Goal: Task Accomplishment & Management: Complete application form

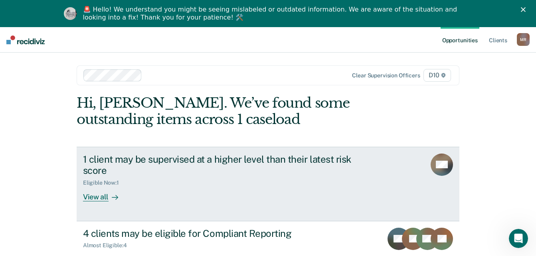
click at [385, 202] on link "1 client may be supervised at a higher level than their latest risk score Eligi…" at bounding box center [268, 184] width 383 height 75
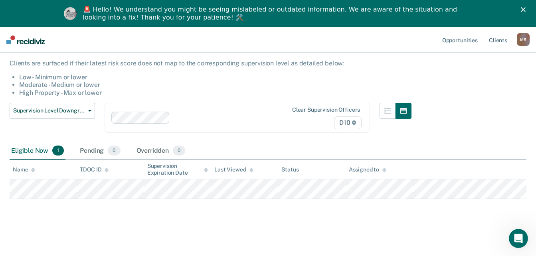
scroll to position [67, 0]
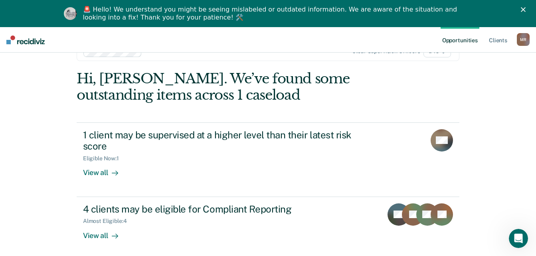
scroll to position [31, 0]
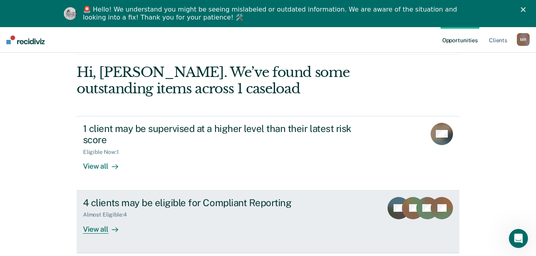
click at [102, 228] on div "View all" at bounding box center [105, 226] width 45 height 16
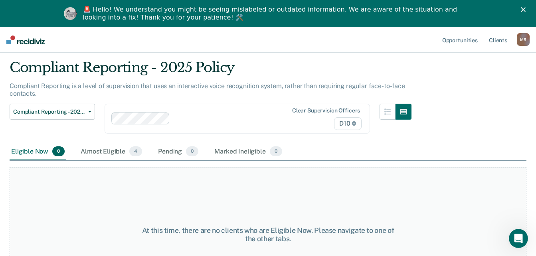
scroll to position [24, 0]
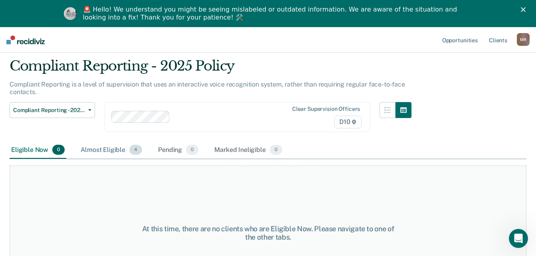
click at [131, 151] on span "4" at bounding box center [135, 150] width 13 height 10
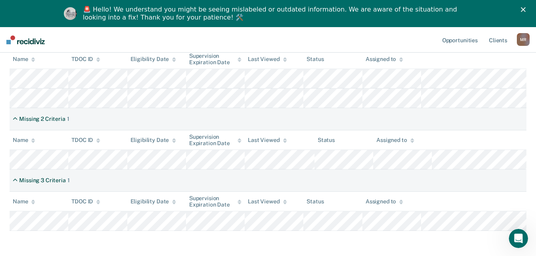
scroll to position [156, 0]
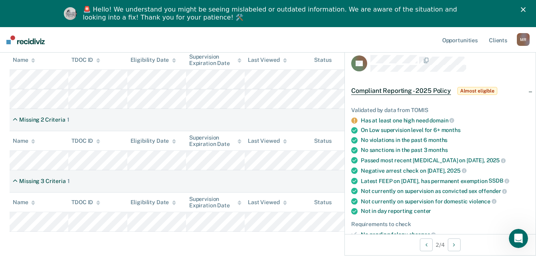
click at [406, 89] on span "Compliant Reporting - 2025 Policy" at bounding box center [401, 91] width 100 height 8
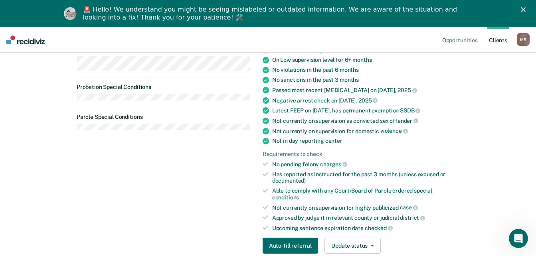
scroll to position [242, 0]
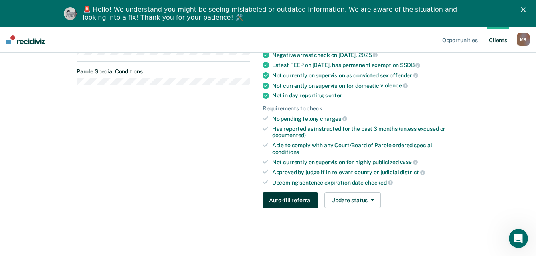
click at [300, 202] on button "Auto-fill referral" at bounding box center [291, 200] width 56 height 16
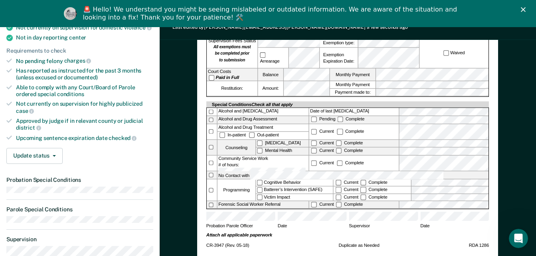
scroll to position [232, 0]
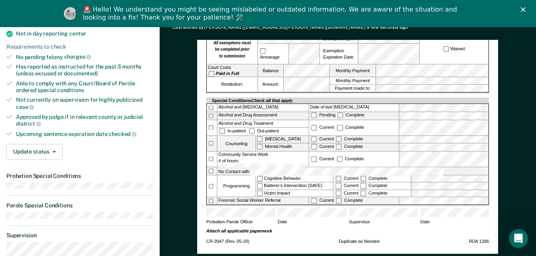
click at [389, 144] on div "Current Complete" at bounding box center [353, 147] width 89 height 7
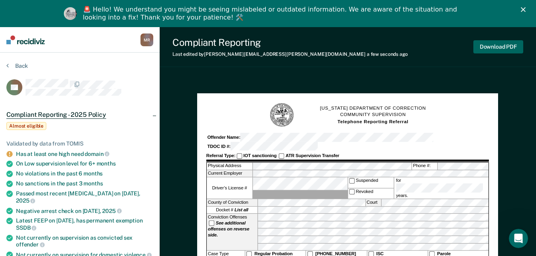
click at [496, 44] on button "Download PDF" at bounding box center [499, 46] width 50 height 13
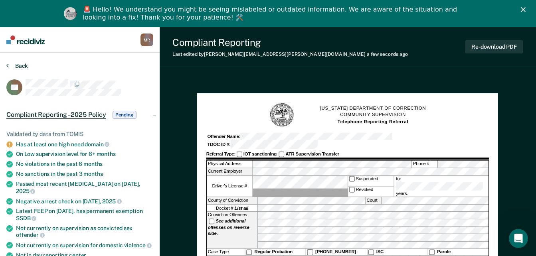
drag, startPoint x: 8, startPoint y: 72, endPoint x: 8, endPoint y: 63, distance: 9.2
click at [8, 72] on div "Back" at bounding box center [79, 70] width 147 height 17
click at [8, 63] on icon at bounding box center [7, 65] width 2 height 6
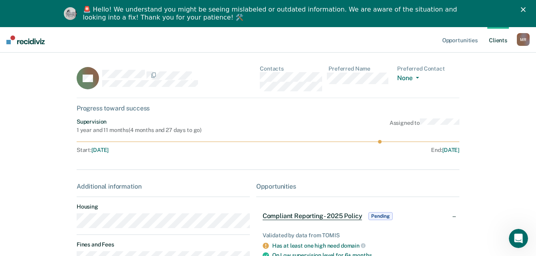
scroll to position [69, 0]
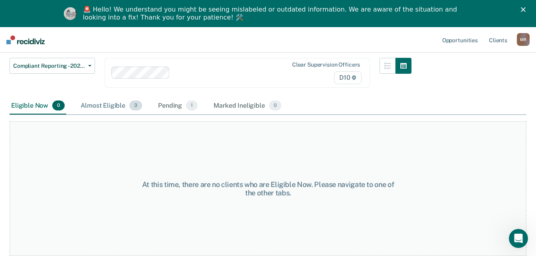
click at [94, 109] on div "Almost Eligible 3" at bounding box center [111, 106] width 65 height 18
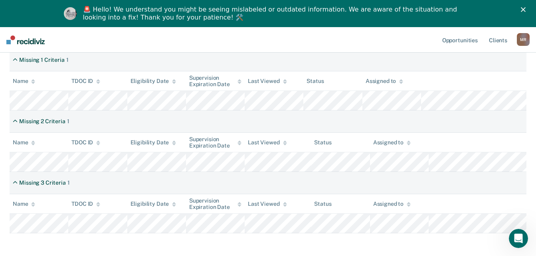
scroll to position [138, 0]
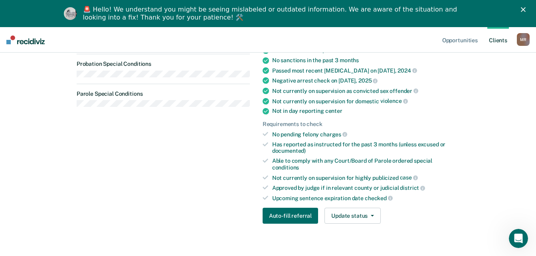
scroll to position [231, 0]
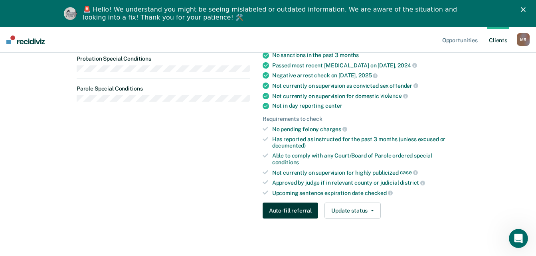
click at [277, 215] on button "Auto-fill referral" at bounding box center [291, 211] width 56 height 16
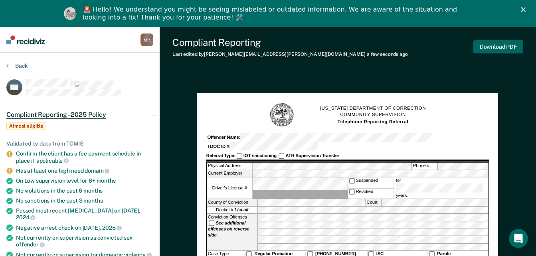
click at [493, 49] on button "Download PDF" at bounding box center [499, 46] width 50 height 13
